Goal: Book appointment/travel/reservation

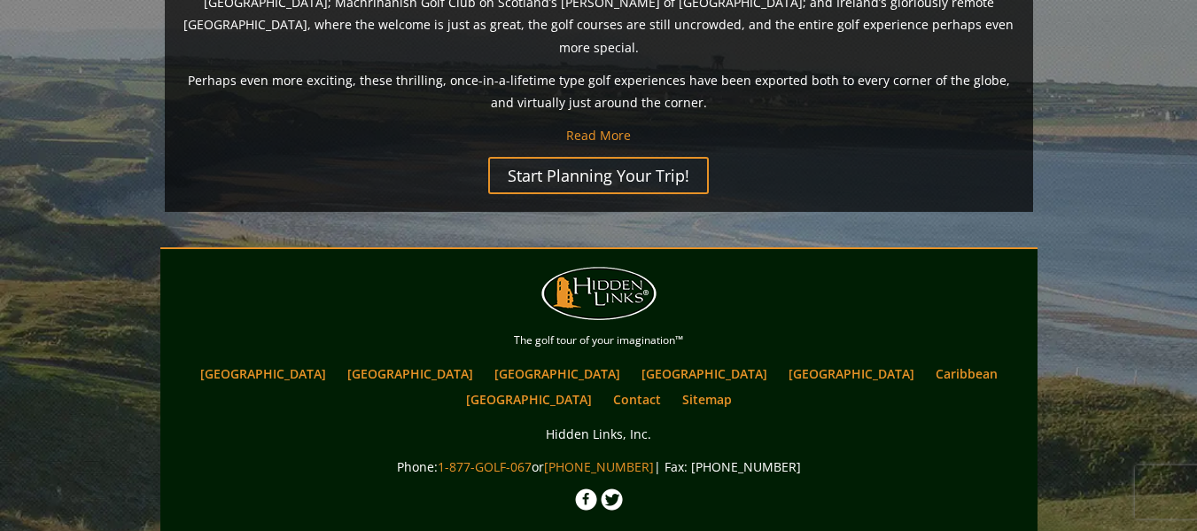
scroll to position [1595, 0]
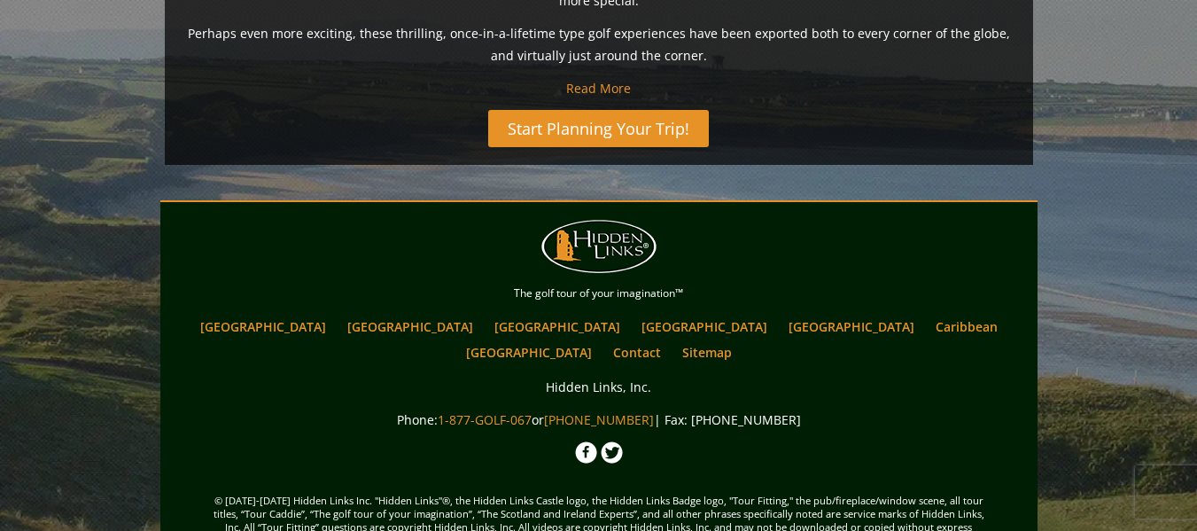
click at [628, 110] on link "Start Planning Your Trip!" at bounding box center [598, 128] width 221 height 37
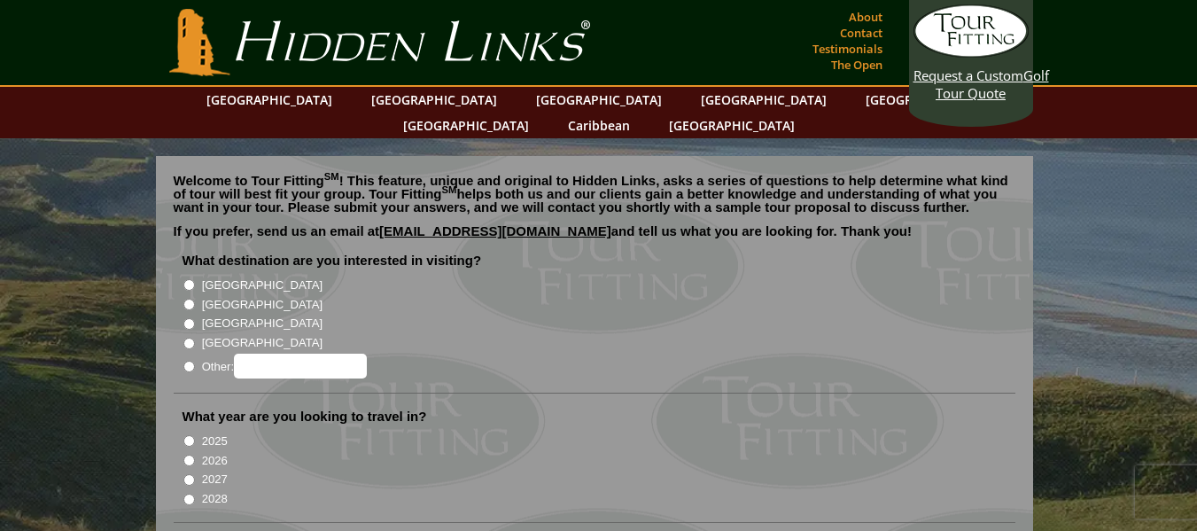
click at [189, 279] on input "[GEOGRAPHIC_DATA]" at bounding box center [189, 285] width 12 height 12
radio input "true"
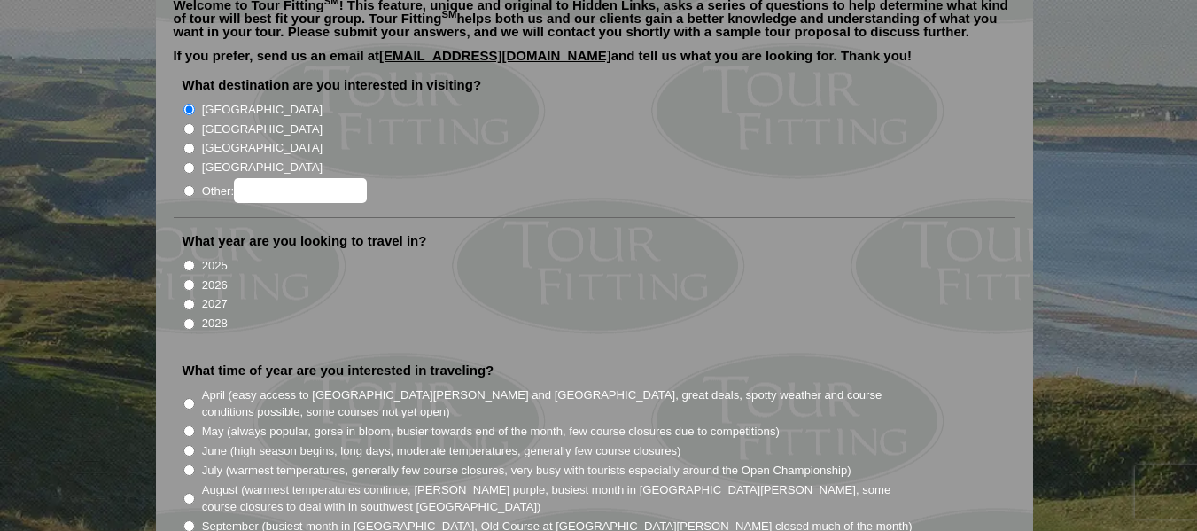
scroll to position [177, 0]
click at [186, 277] on input "2026" at bounding box center [189, 283] width 12 height 12
radio input "true"
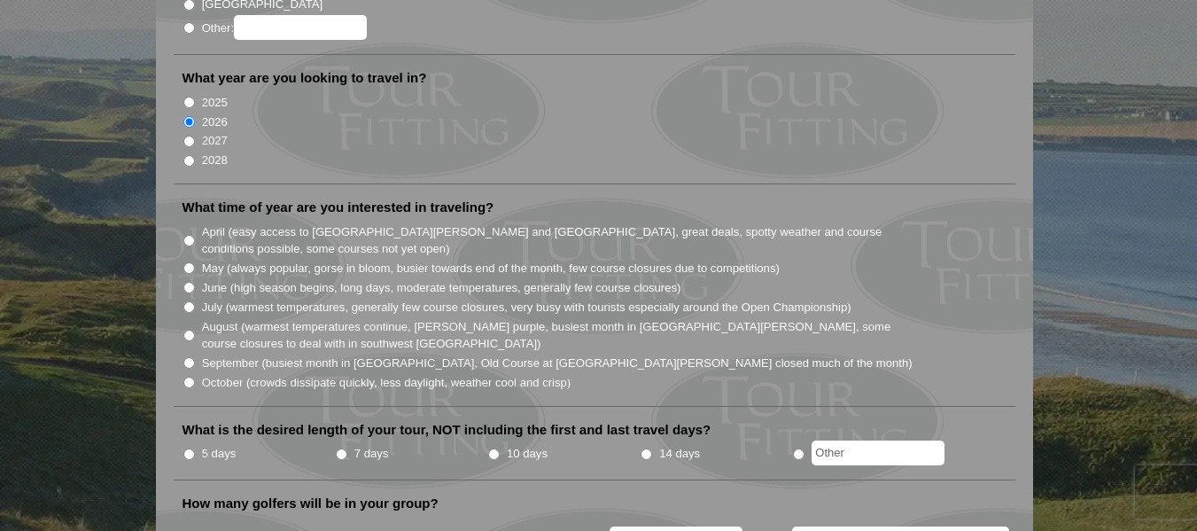
scroll to position [354, 0]
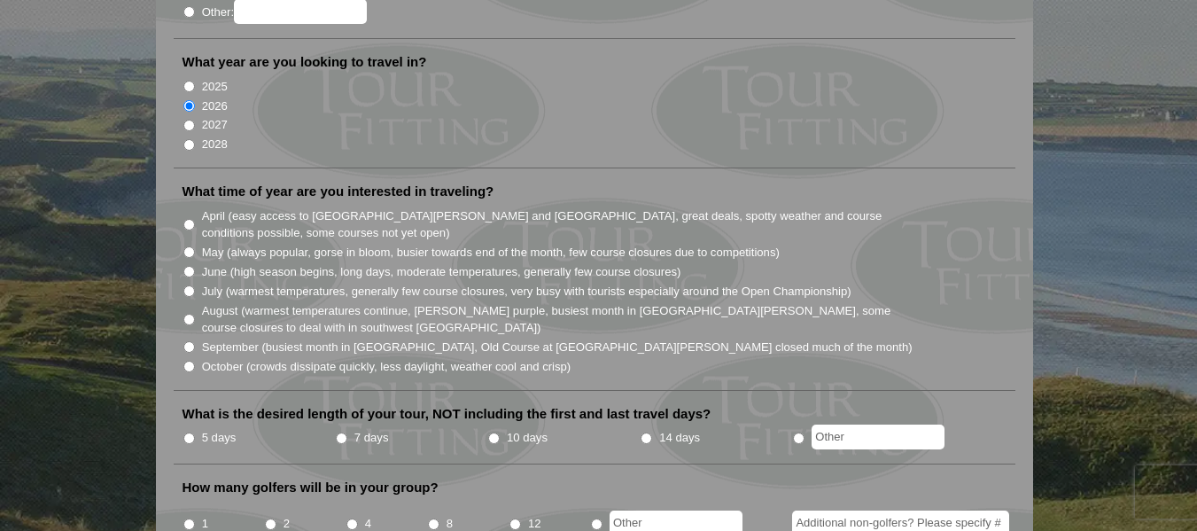
click at [185, 314] on input "August (warmest temperatures continue, [PERSON_NAME] purple, busiest month in […" at bounding box center [189, 320] width 12 height 12
radio input "true"
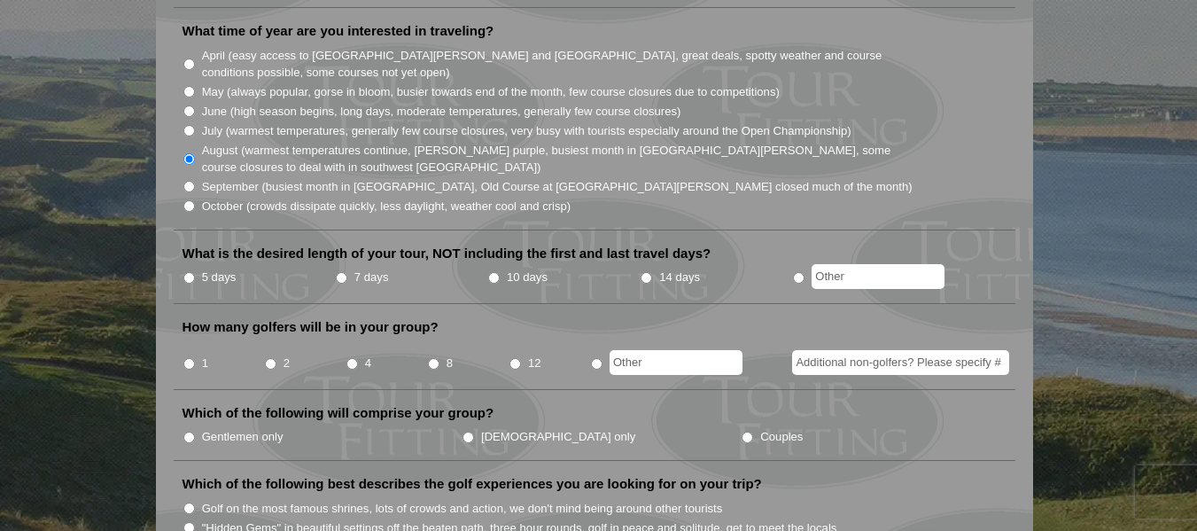
scroll to position [620, 0]
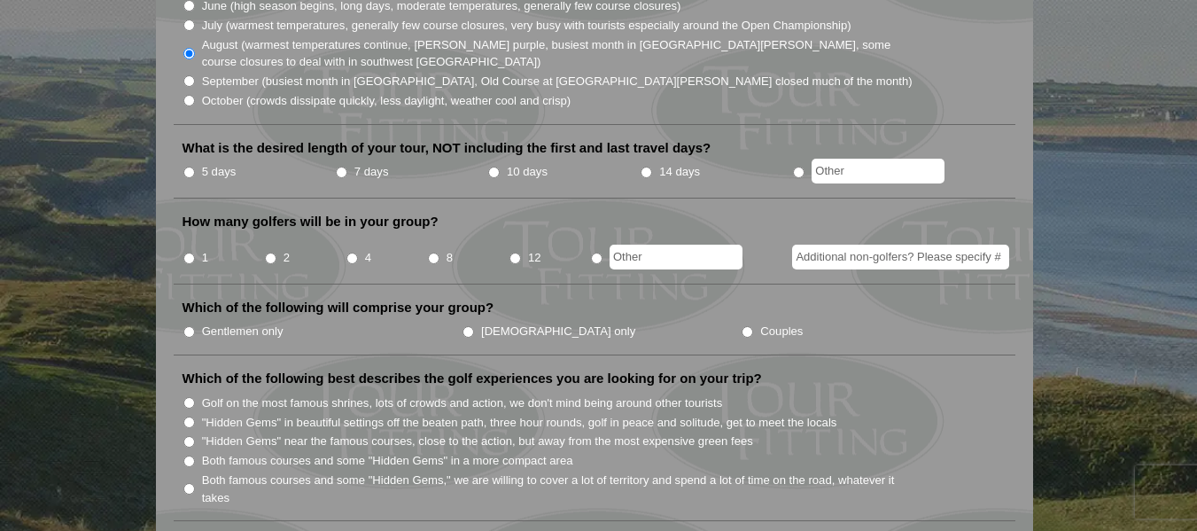
click at [800, 167] on input "radio" at bounding box center [799, 173] width 12 height 12
radio input "true"
click at [516, 252] on input "12" at bounding box center [515, 258] width 12 height 12
radio input "true"
click at [598, 252] on input "radio" at bounding box center [597, 258] width 12 height 12
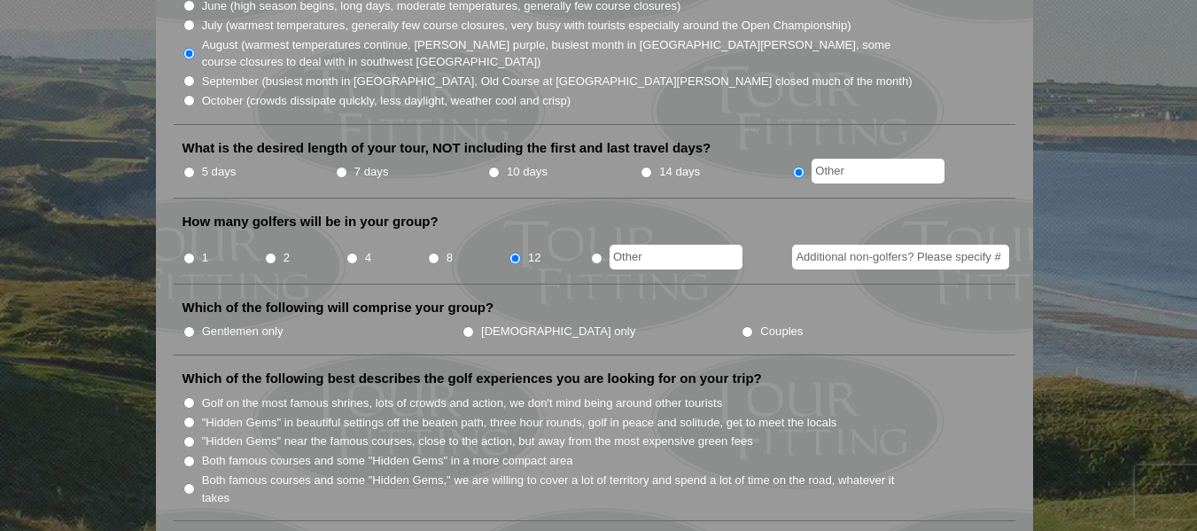
radio input "true"
click at [841, 245] on input "Additional non-golfers? Please specify #" at bounding box center [900, 257] width 217 height 25
type input "1"
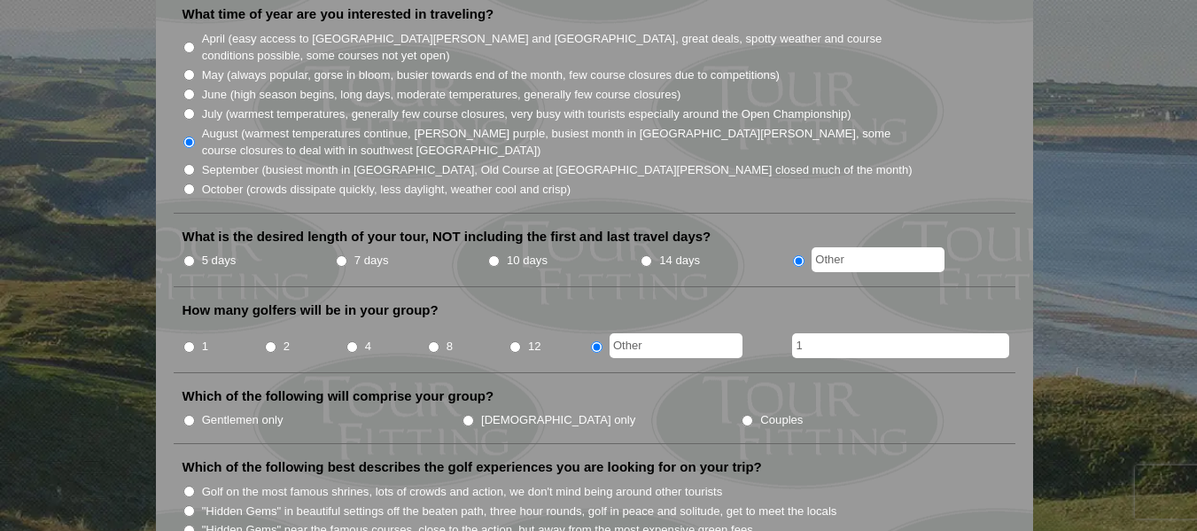
scroll to position [0, 0]
